Goal: Task Accomplishment & Management: Complete application form

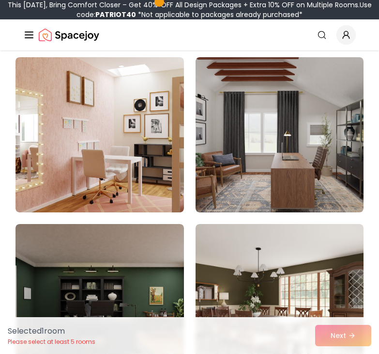
scroll to position [1219, 0]
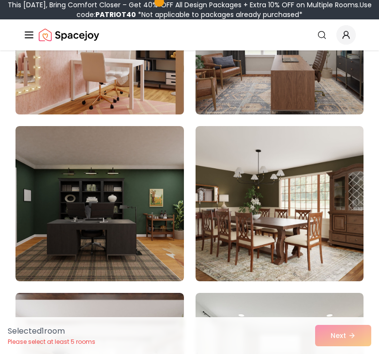
click at [137, 86] on img at bounding box center [99, 36] width 177 height 163
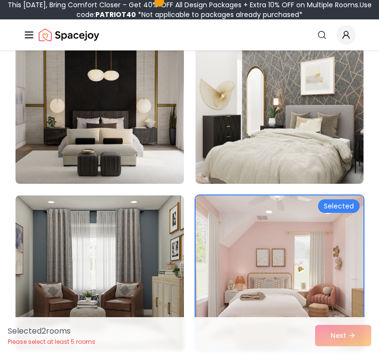
scroll to position [2803, 0]
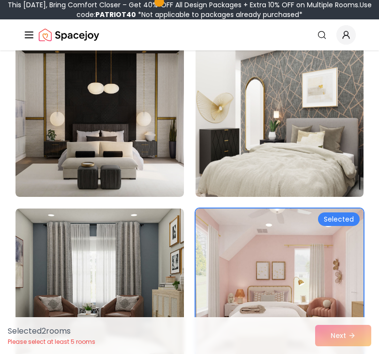
click at [145, 171] on img at bounding box center [100, 119] width 169 height 155
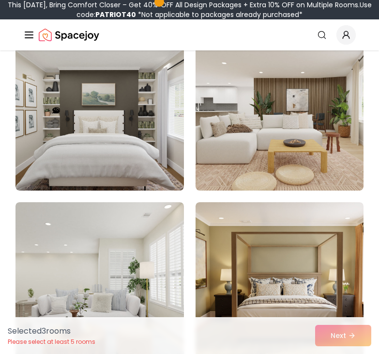
scroll to position [4481, 0]
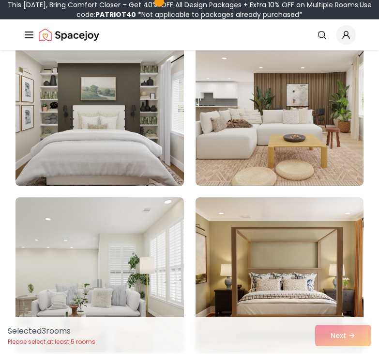
click at [154, 148] on img at bounding box center [99, 108] width 177 height 163
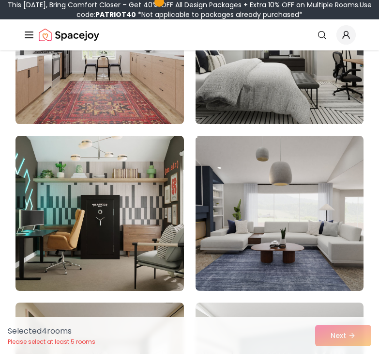
scroll to position [1479, 0]
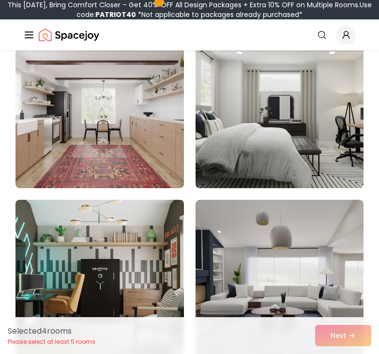
click at [322, 167] on img at bounding box center [279, 110] width 177 height 163
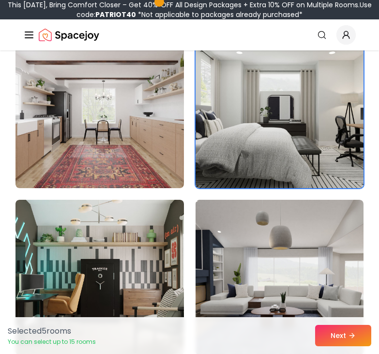
scroll to position [1457, 0]
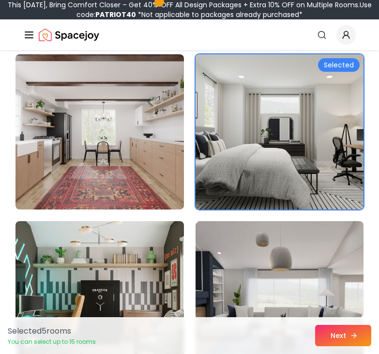
click at [366, 337] on button "Next" at bounding box center [343, 335] width 56 height 21
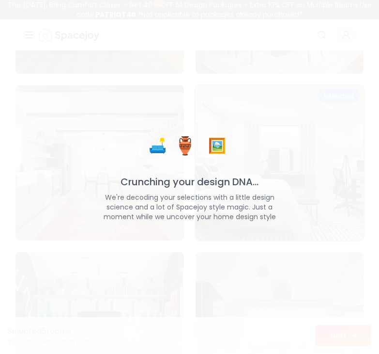
scroll to position [1488, 0]
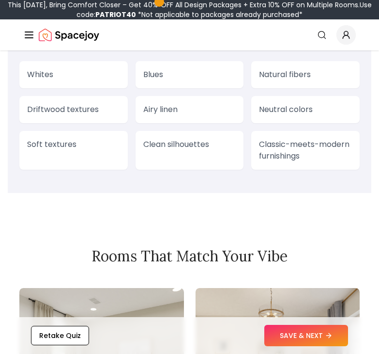
scroll to position [1016, 0]
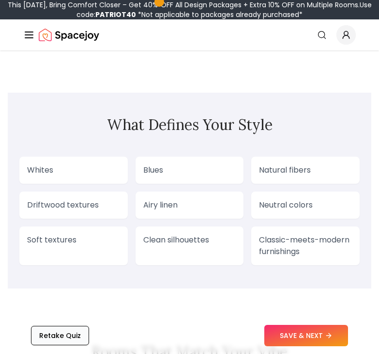
click at [63, 333] on button "Retake Quiz" at bounding box center [60, 335] width 58 height 19
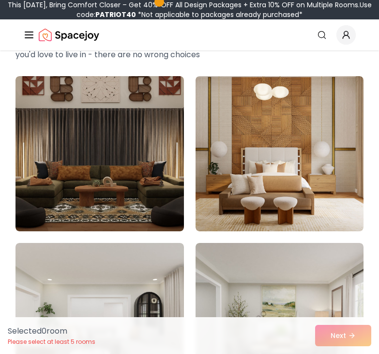
scroll to position [116, 0]
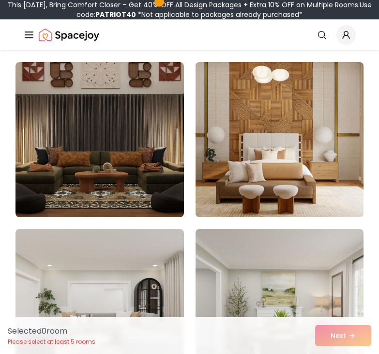
click at [263, 160] on img at bounding box center [279, 139] width 177 height 163
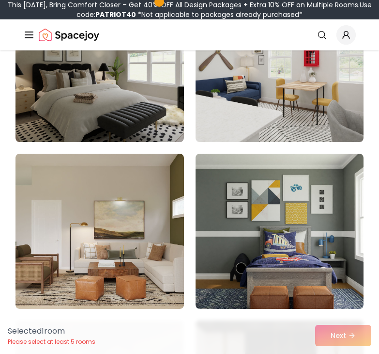
scroll to position [1731, 0]
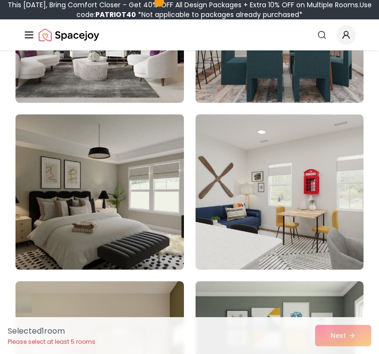
click at [149, 207] on img at bounding box center [99, 191] width 177 height 163
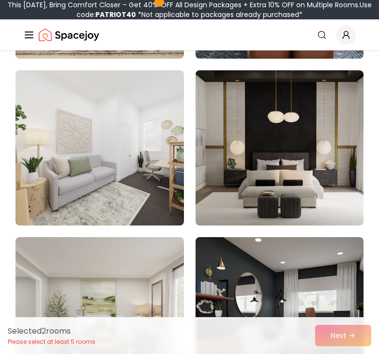
scroll to position [2140, 0]
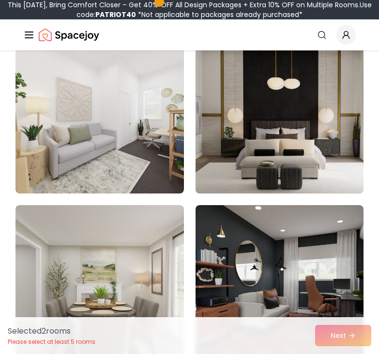
click at [326, 147] on img at bounding box center [279, 115] width 177 height 163
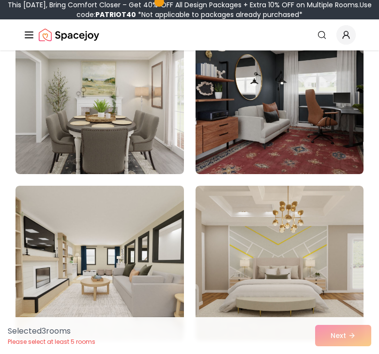
scroll to position [2321, 0]
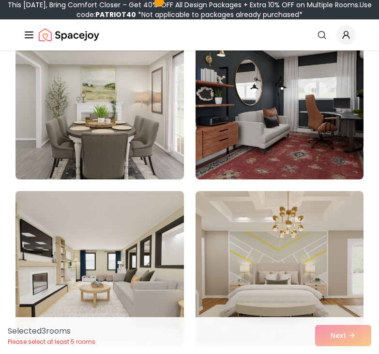
click at [141, 256] on img at bounding box center [99, 268] width 177 height 163
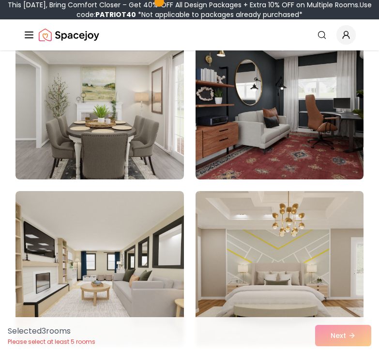
click at [236, 255] on img at bounding box center [279, 268] width 177 height 163
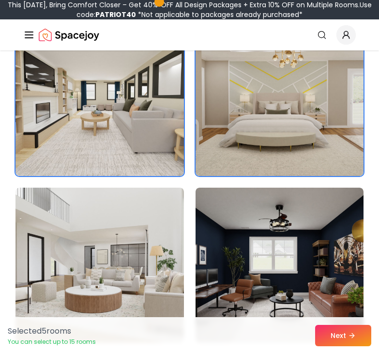
scroll to position [2582, 0]
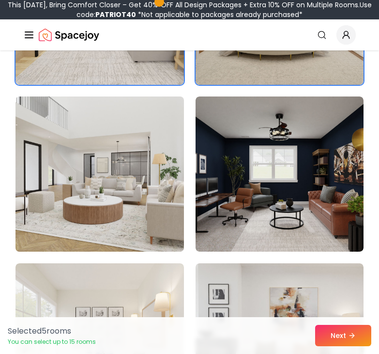
click at [114, 235] on img at bounding box center [99, 174] width 177 height 163
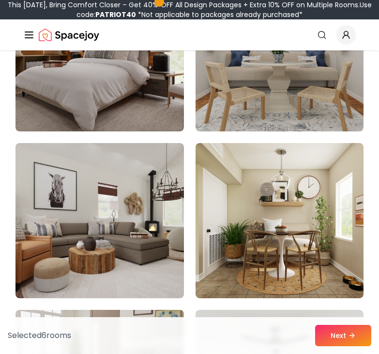
scroll to position [5065, 0]
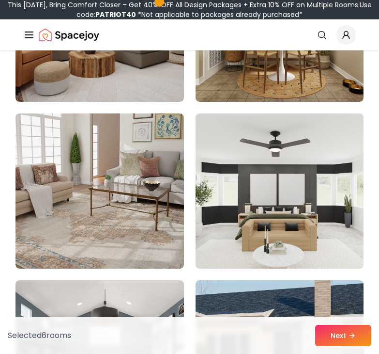
click at [324, 237] on img at bounding box center [280, 190] width 169 height 155
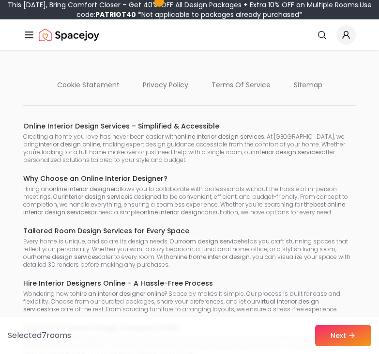
scroll to position [7902, 0]
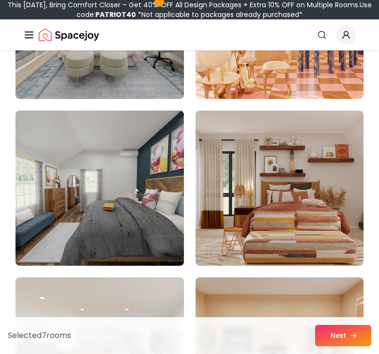
click at [344, 333] on button "Next" at bounding box center [343, 335] width 56 height 21
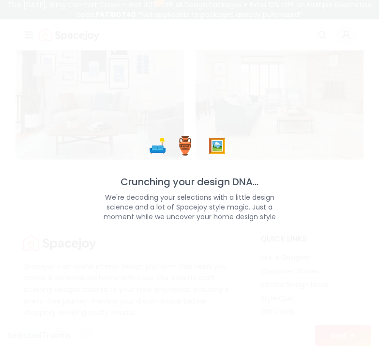
scroll to position [8341, 0]
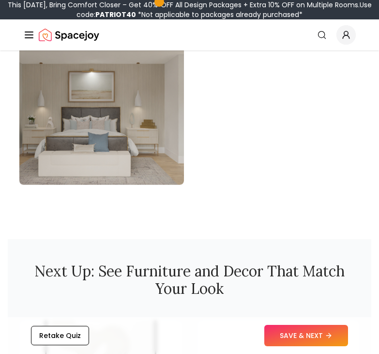
scroll to position [1610, 0]
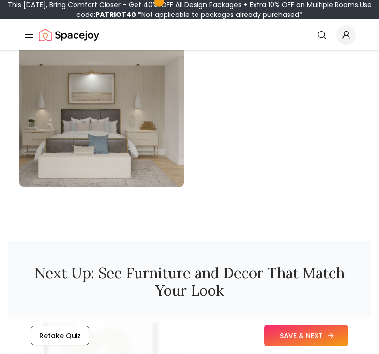
click at [345, 326] on button "SAVE & NEXT" at bounding box center [307, 335] width 84 height 21
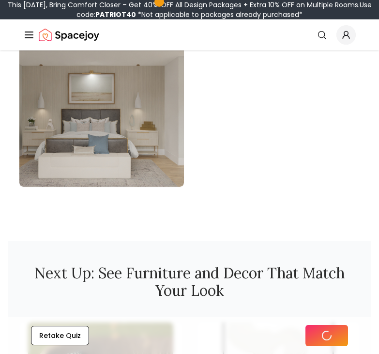
click at [337, 335] on button at bounding box center [327, 335] width 43 height 21
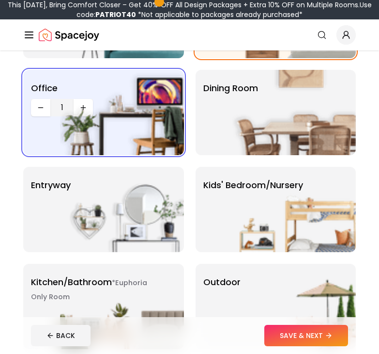
scroll to position [160, 0]
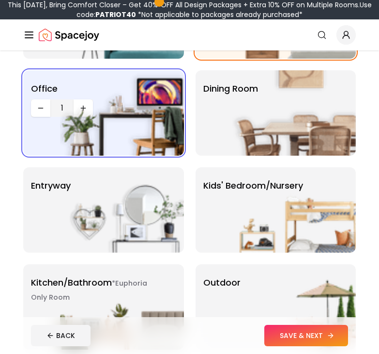
click at [323, 337] on button "SAVE & NEXT" at bounding box center [307, 335] width 84 height 21
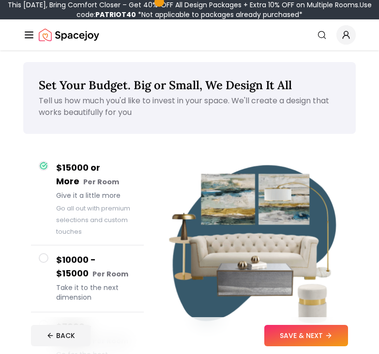
click at [24, 199] on div "$15000 or More Per Room Give it a little more Go all out with premium selection…" at bounding box center [87, 327] width 128 height 365
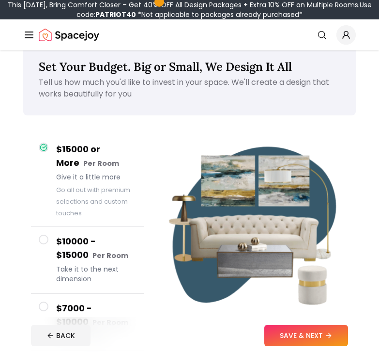
scroll to position [19, 0]
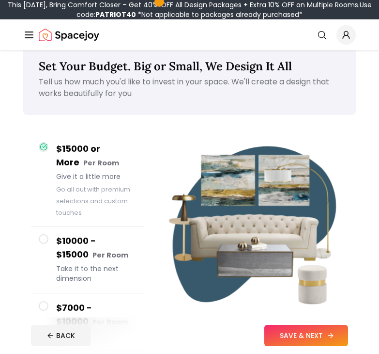
click at [309, 325] on button "SAVE & NEXT" at bounding box center [307, 335] width 84 height 21
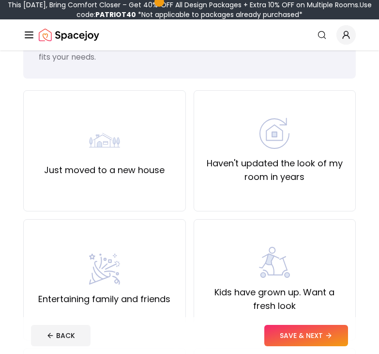
scroll to position [52, 0]
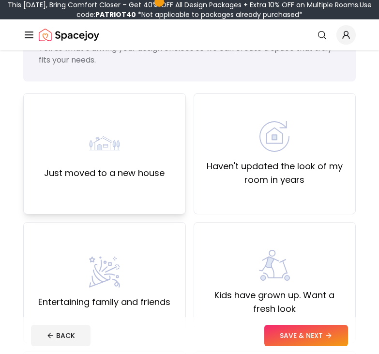
click at [39, 174] on div "Just moved to a new house" at bounding box center [104, 153] width 163 height 121
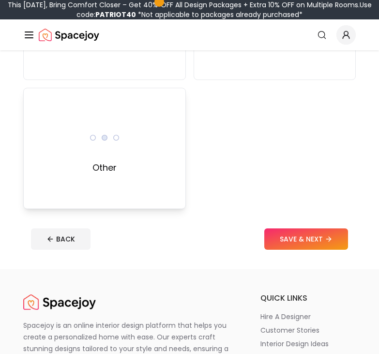
click at [48, 178] on div "Other" at bounding box center [104, 148] width 163 height 121
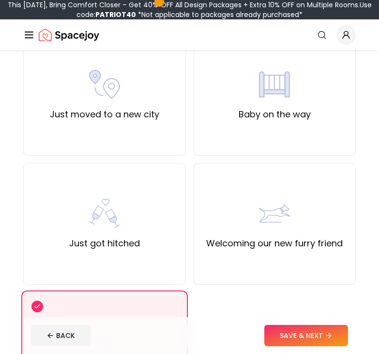
scroll to position [496, 0]
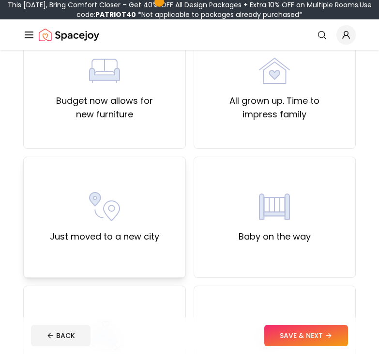
click at [41, 211] on div "Just moved to a new city" at bounding box center [104, 217] width 163 height 121
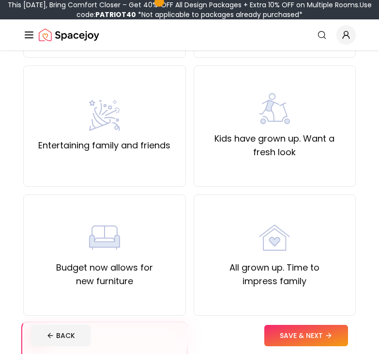
scroll to position [205, 0]
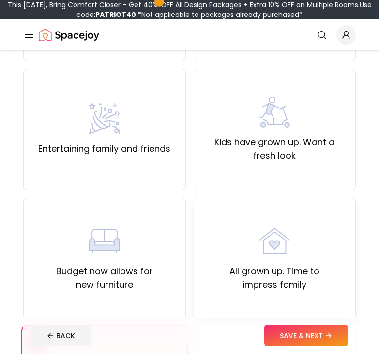
click at [257, 259] on div "All grown up. Time to impress family" at bounding box center [275, 258] width 146 height 66
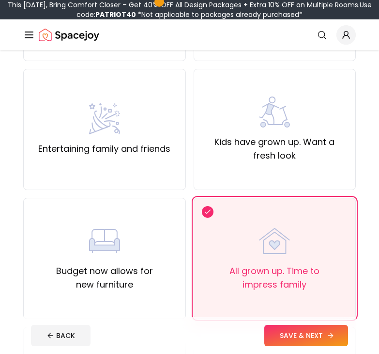
click at [292, 344] on button "SAVE & NEXT" at bounding box center [307, 335] width 84 height 21
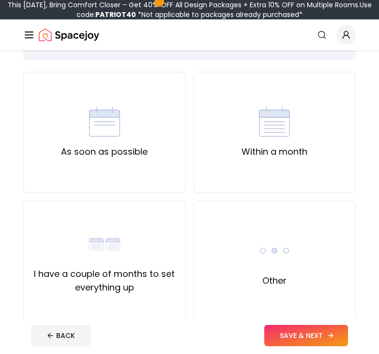
scroll to position [75, 0]
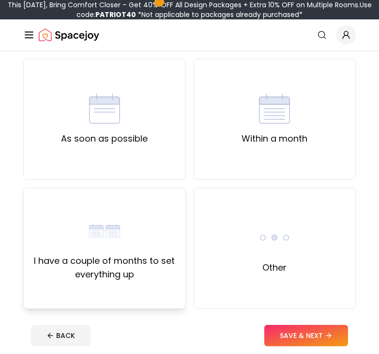
click at [178, 260] on div "I have a couple of months to set everything up" at bounding box center [104, 248] width 163 height 121
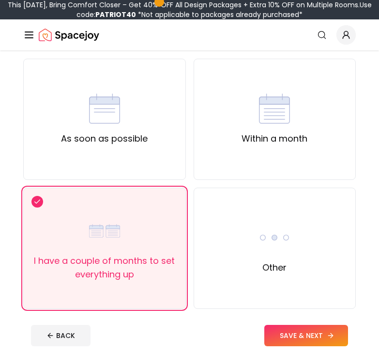
click at [327, 337] on icon at bounding box center [331, 335] width 8 height 8
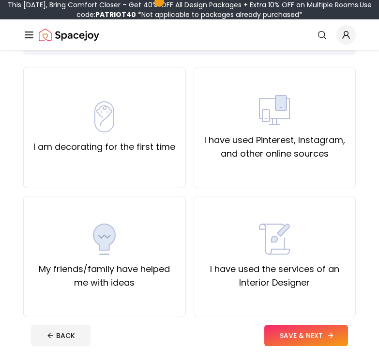
scroll to position [67, 0]
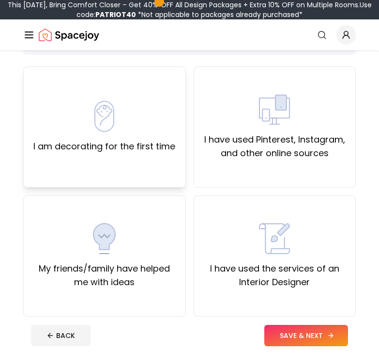
click at [162, 169] on div "I am decorating for the first time" at bounding box center [104, 126] width 163 height 121
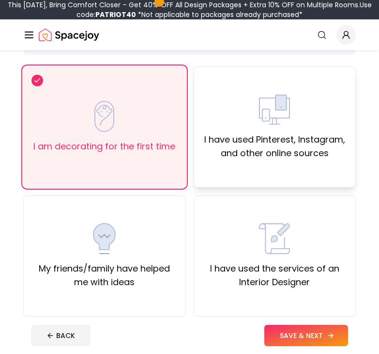
click at [319, 147] on label "I have used Pinterest, Instagram, and other online sources" at bounding box center [275, 146] width 146 height 27
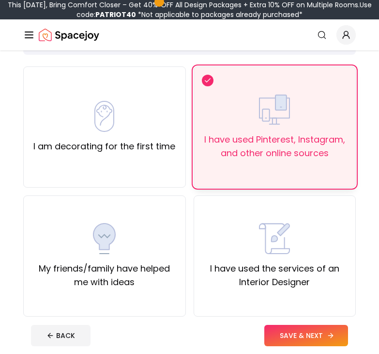
scroll to position [73, 0]
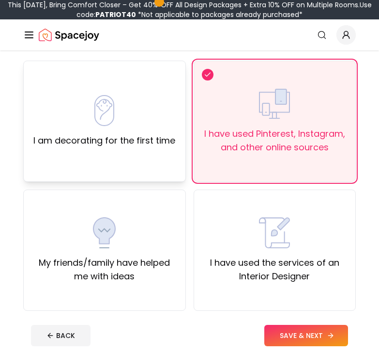
click at [175, 139] on div "I am decorating for the first time" at bounding box center [104, 121] width 163 height 121
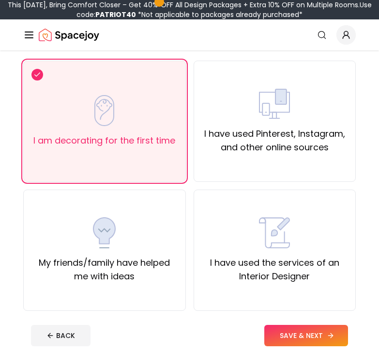
click at [327, 329] on button "SAVE & NEXT" at bounding box center [307, 335] width 84 height 21
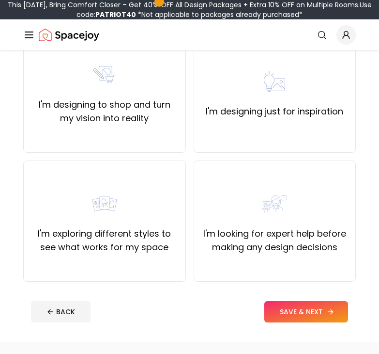
scroll to position [131, 0]
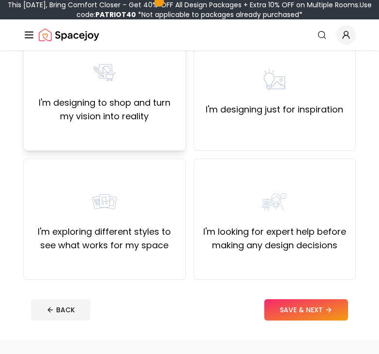
click at [153, 108] on label "I'm designing to shop and turn my vision into reality" at bounding box center [104, 109] width 146 height 27
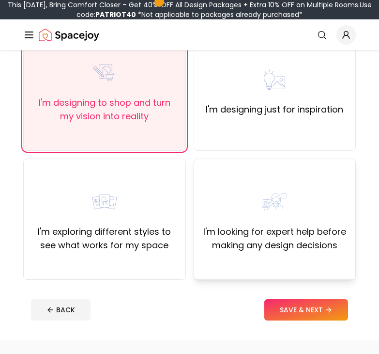
click at [300, 248] on label "I'm looking for expert help before making any design decisions" at bounding box center [275, 238] width 146 height 27
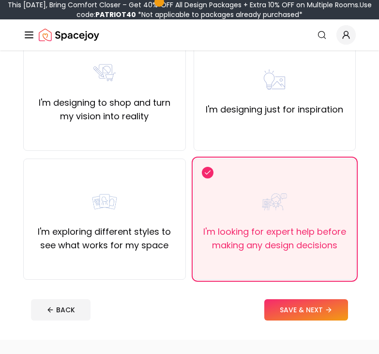
click at [188, 107] on div "I'm designing to shop and turn my vision into reality I'm designing just for in…" at bounding box center [189, 155] width 333 height 250
click at [160, 126] on div "I'm designing to shop and turn my vision into reality" at bounding box center [104, 90] width 163 height 121
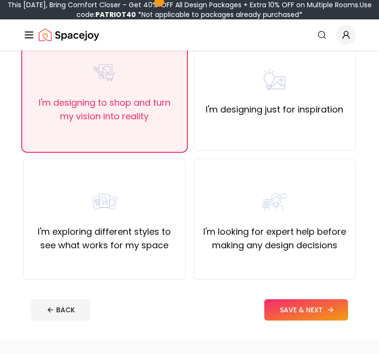
click at [306, 302] on button "SAVE & NEXT" at bounding box center [307, 309] width 84 height 21
